Goal: Transaction & Acquisition: Purchase product/service

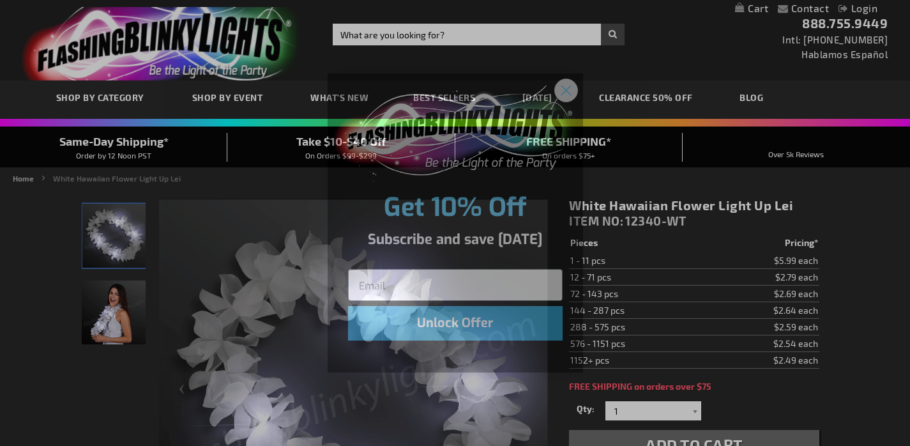
click at [564, 92] on circle "Close dialog" at bounding box center [565, 89] width 21 height 21
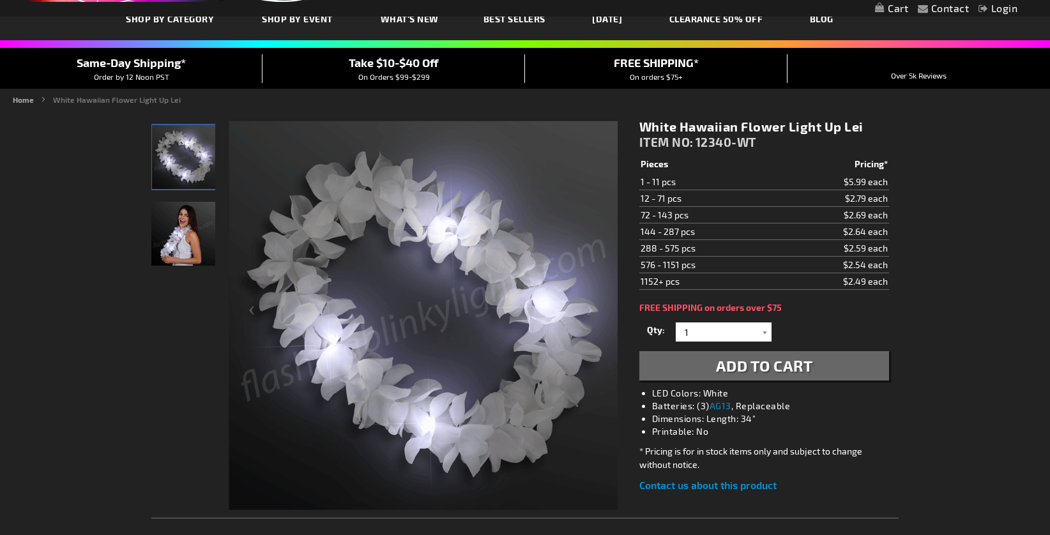
scroll to position [80, 0]
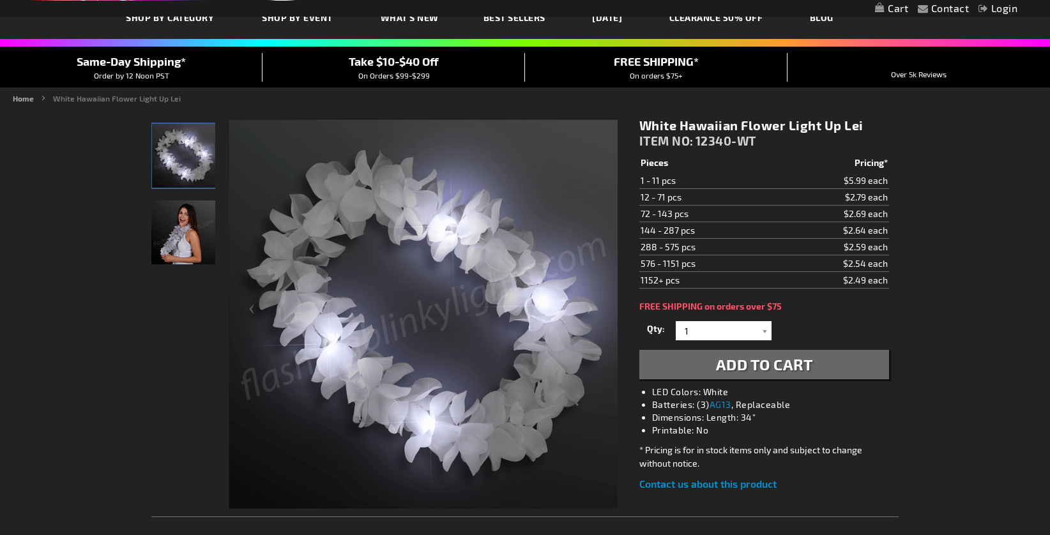
click at [171, 246] on img "Female model displaying White Light Up Hawaiian Lei" at bounding box center [183, 232] width 64 height 64
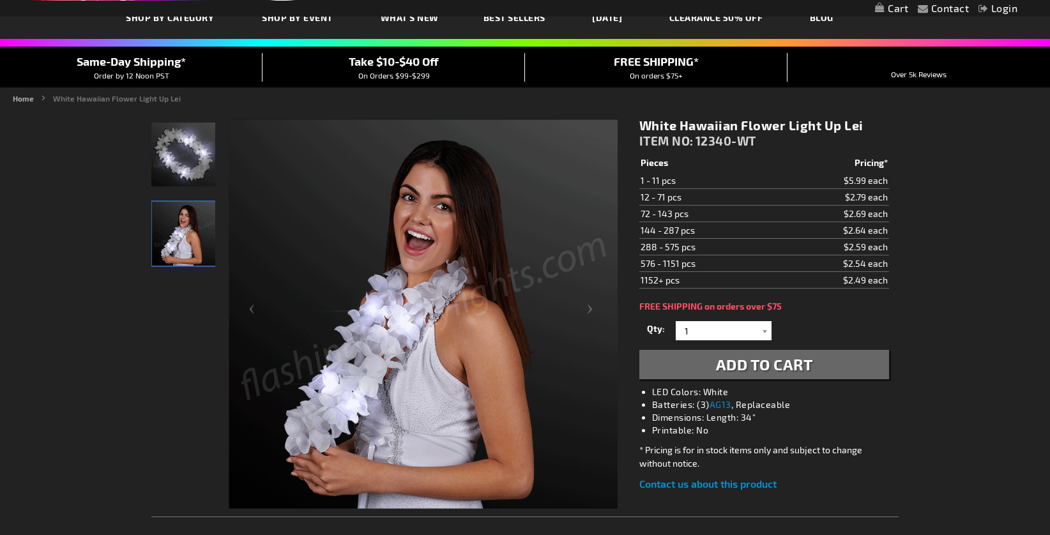
click at [184, 153] on img "White LED Hawaiian Light Up Lei" at bounding box center [183, 155] width 64 height 64
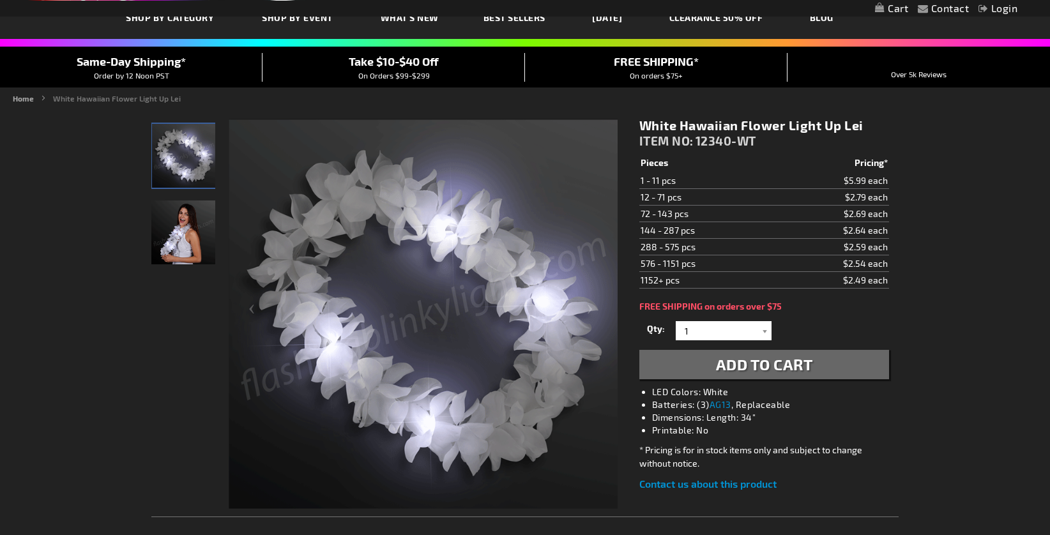
drag, startPoint x: 847, startPoint y: 232, endPoint x: 901, endPoint y: 232, distance: 54.3
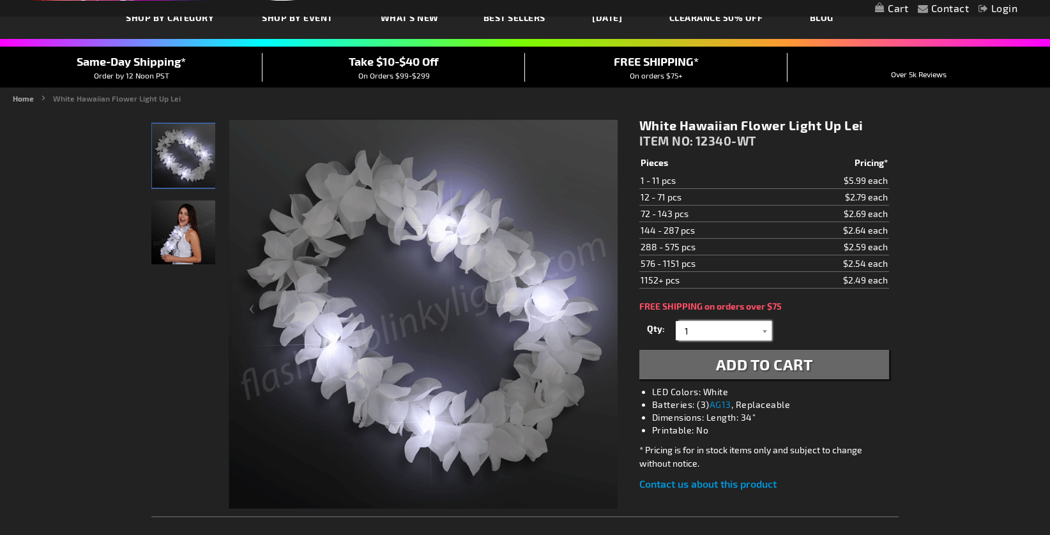
click at [731, 335] on input "1" at bounding box center [725, 330] width 93 height 19
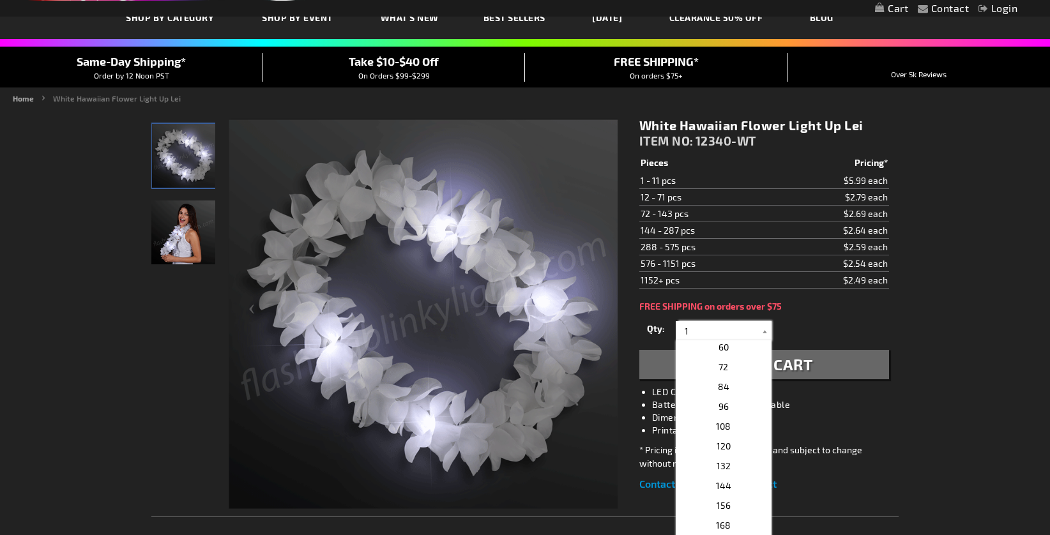
scroll to position [301, 0]
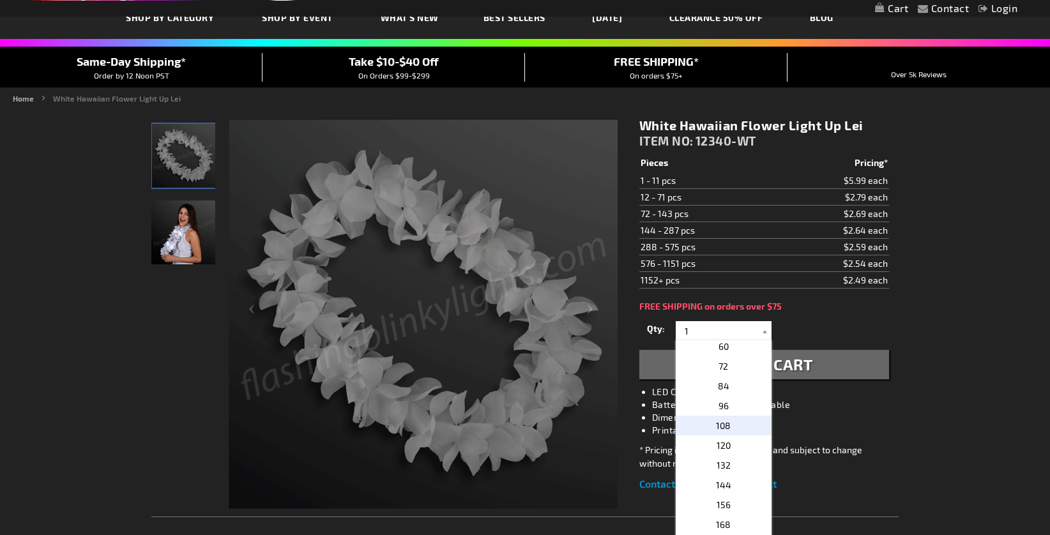
click at [741, 425] on p "108" at bounding box center [723, 426] width 96 height 20
type input "108"
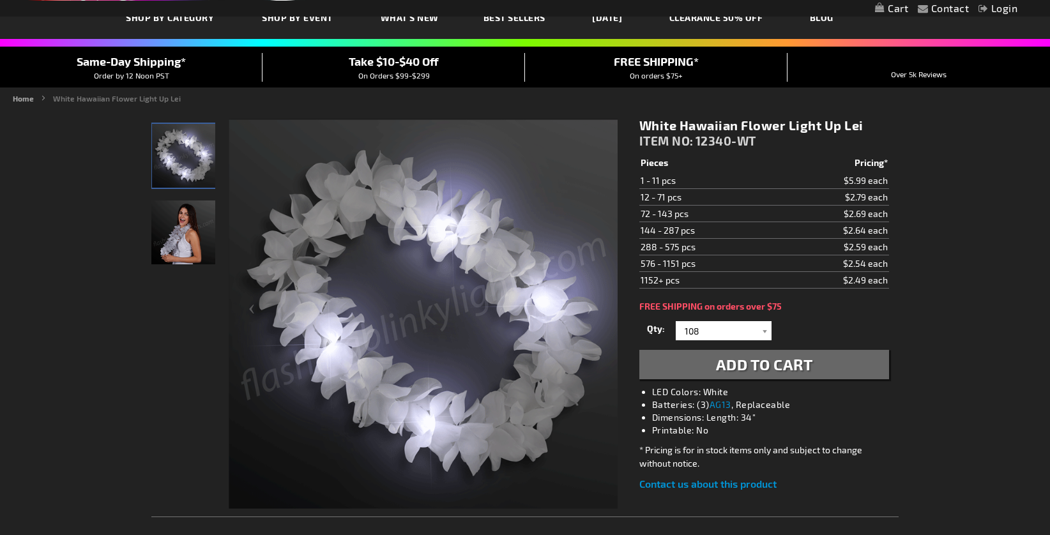
click at [744, 364] on span "Add to Cart" at bounding box center [764, 364] width 97 height 19
